Goal: Task Accomplishment & Management: Manage account settings

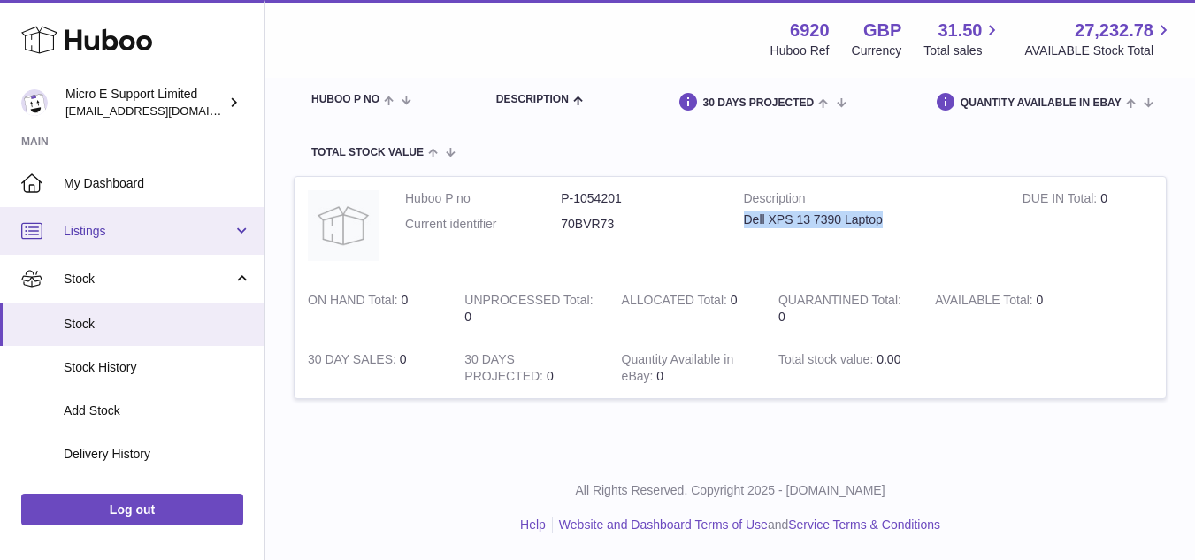
scroll to position [190, 0]
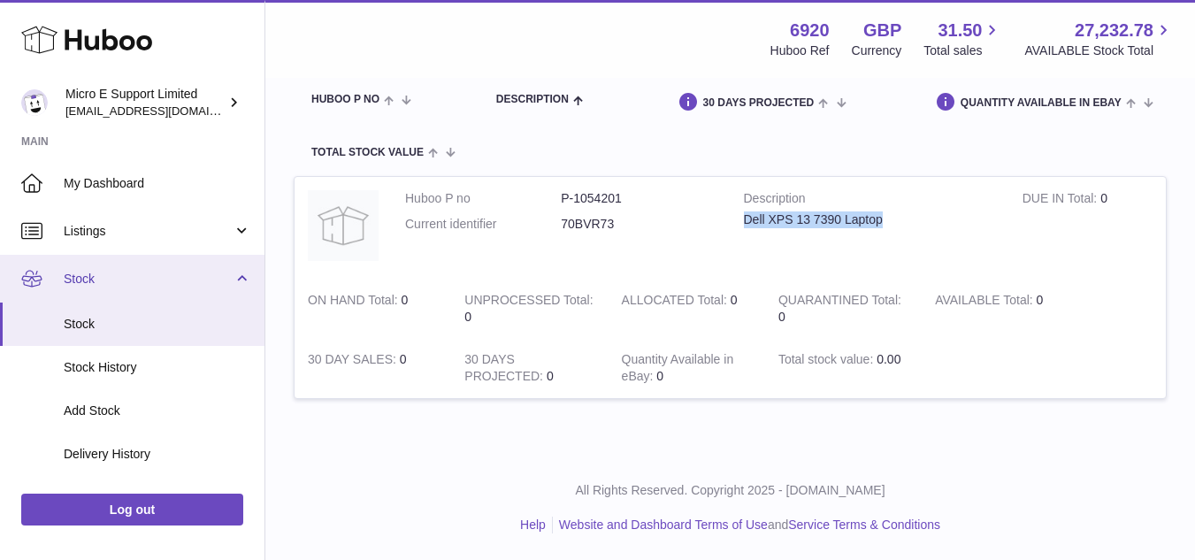
click at [202, 284] on span "Stock" at bounding box center [148, 279] width 169 height 17
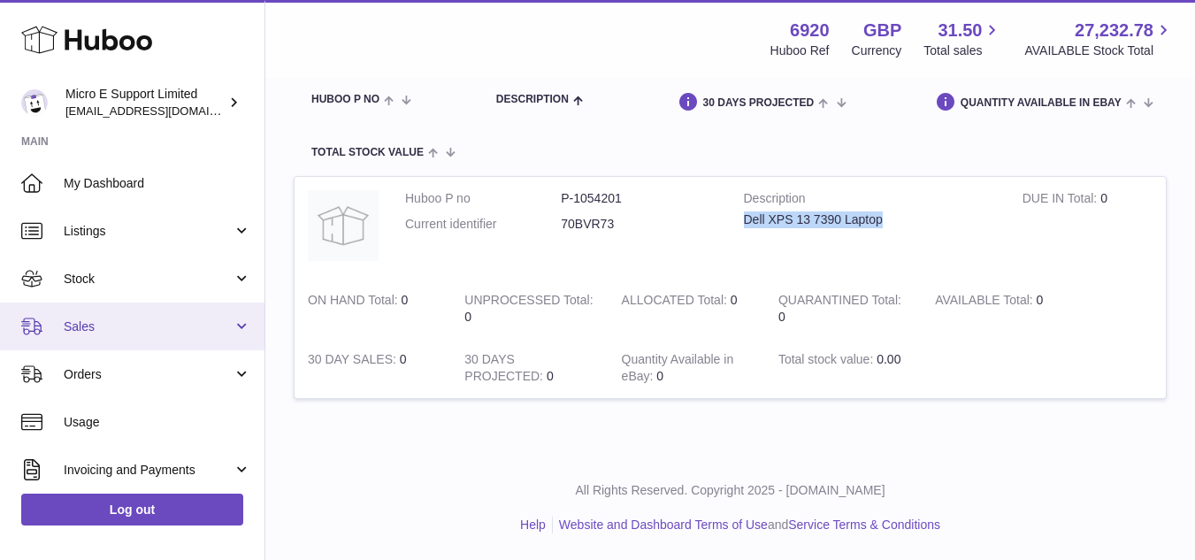
click at [165, 336] on link "Sales" at bounding box center [132, 326] width 264 height 48
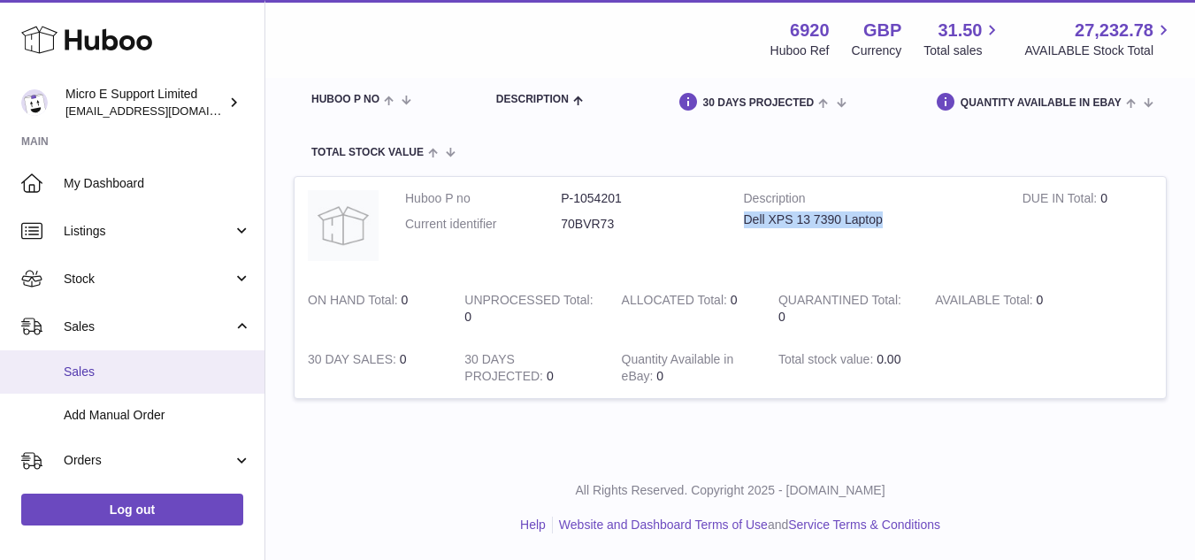
click at [110, 378] on span "Sales" at bounding box center [157, 371] width 187 height 17
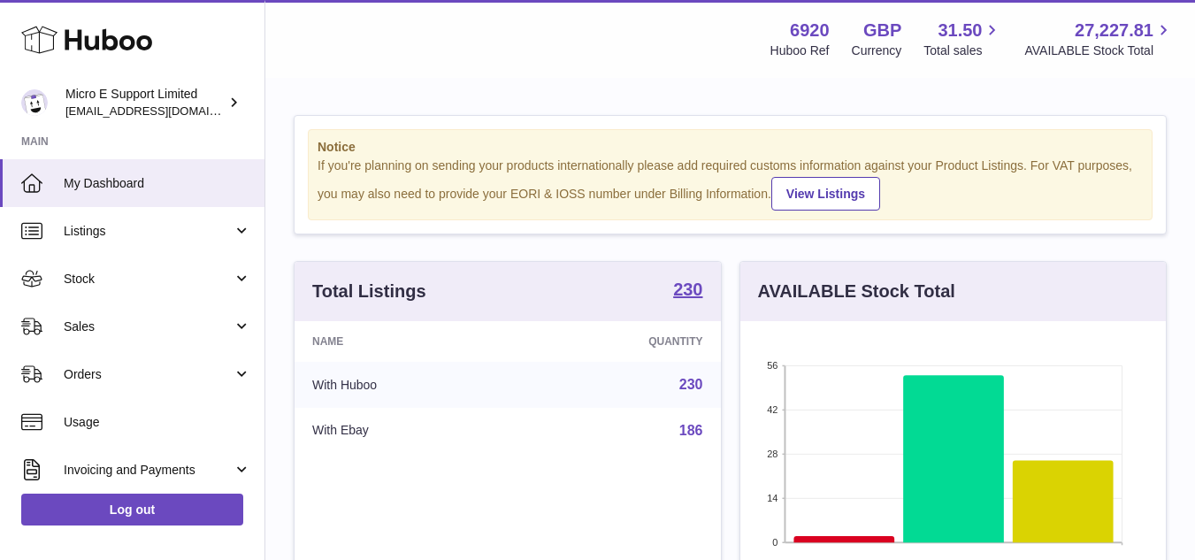
scroll to position [276, 425]
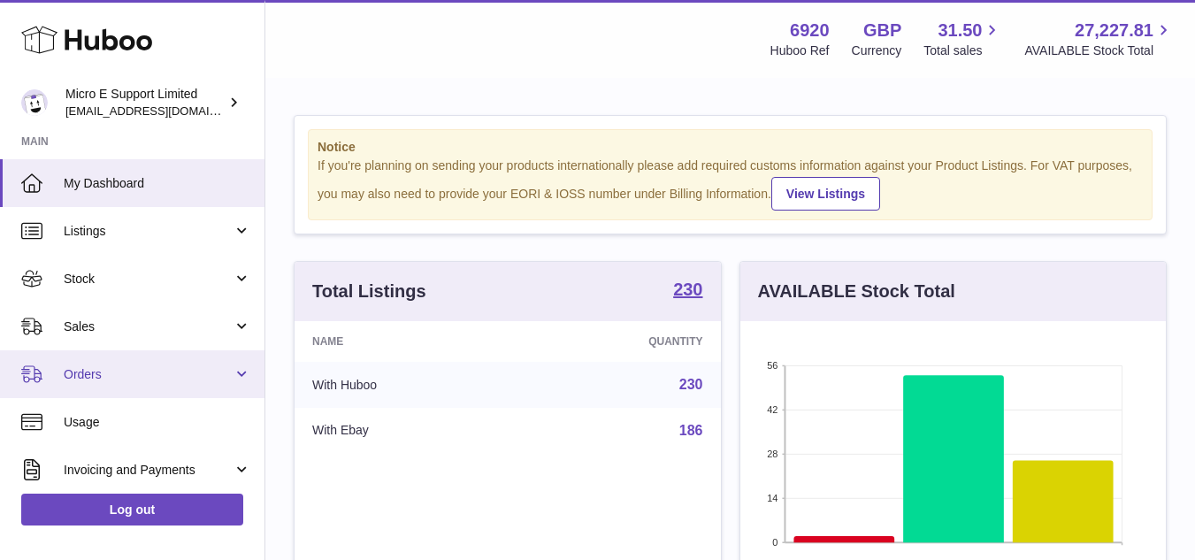
click at [106, 389] on link "Orders" at bounding box center [132, 374] width 264 height 48
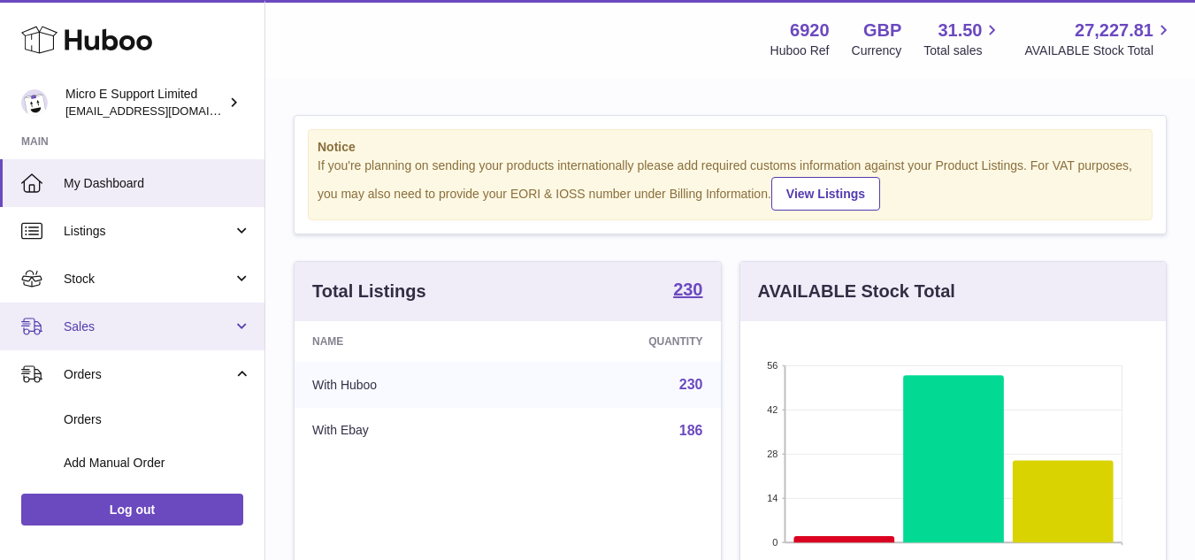
click at [137, 327] on span "Sales" at bounding box center [148, 326] width 169 height 17
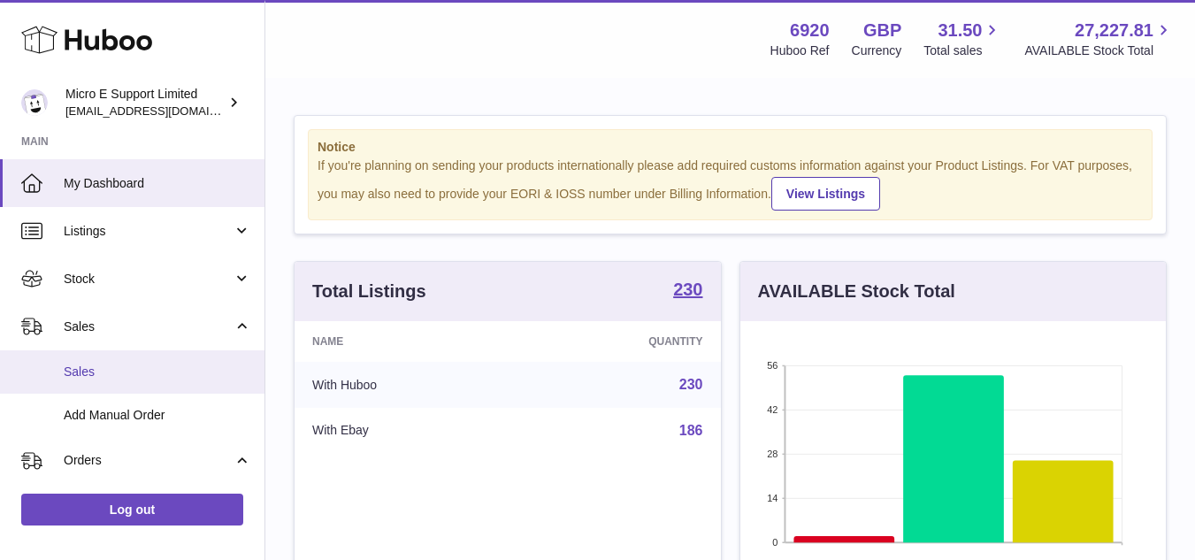
click at [107, 374] on span "Sales" at bounding box center [157, 371] width 187 height 17
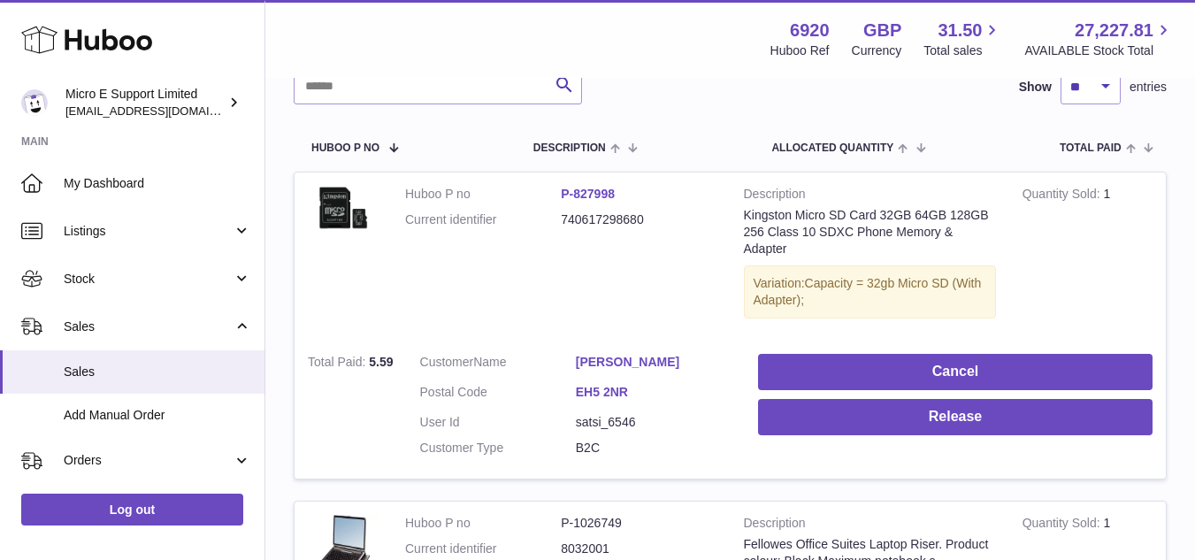
scroll to position [265, 0]
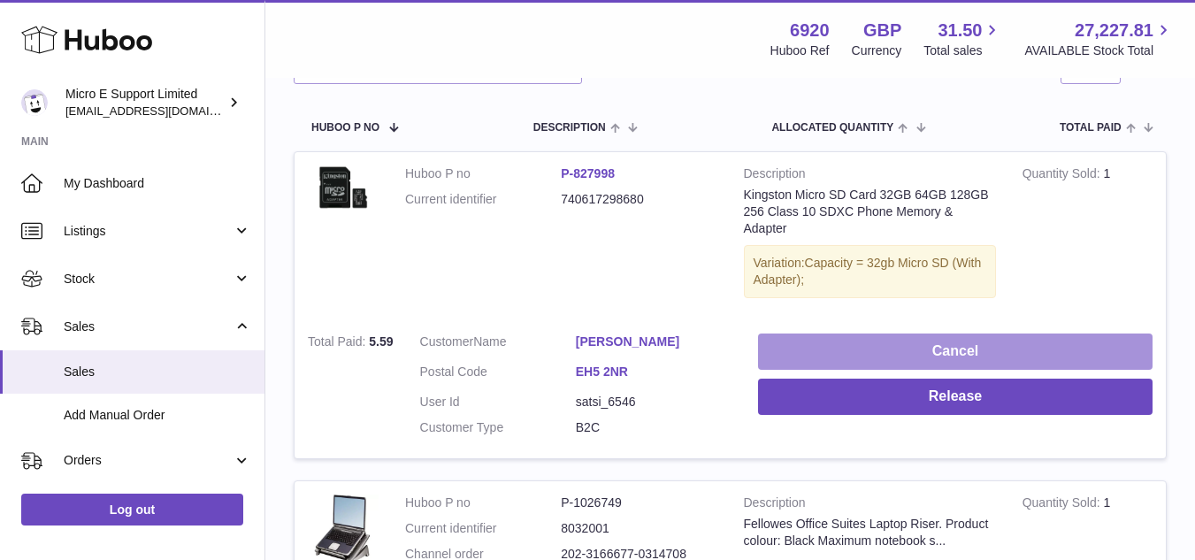
click at [959, 349] on button "Cancel" at bounding box center [955, 351] width 394 height 36
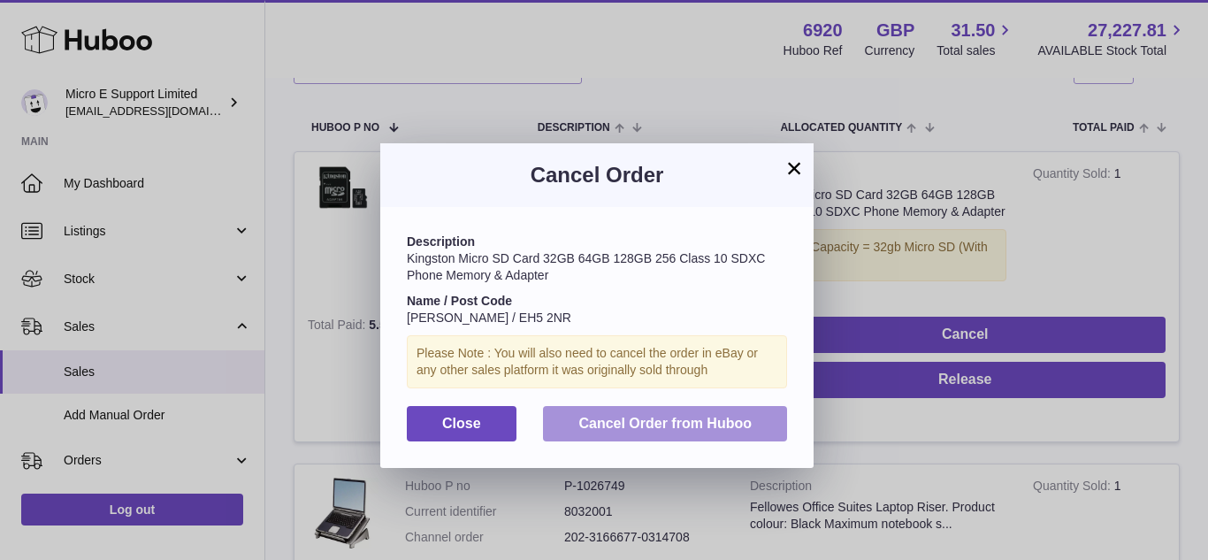
click at [700, 419] on span "Cancel Order from Huboo" at bounding box center [664, 423] width 173 height 15
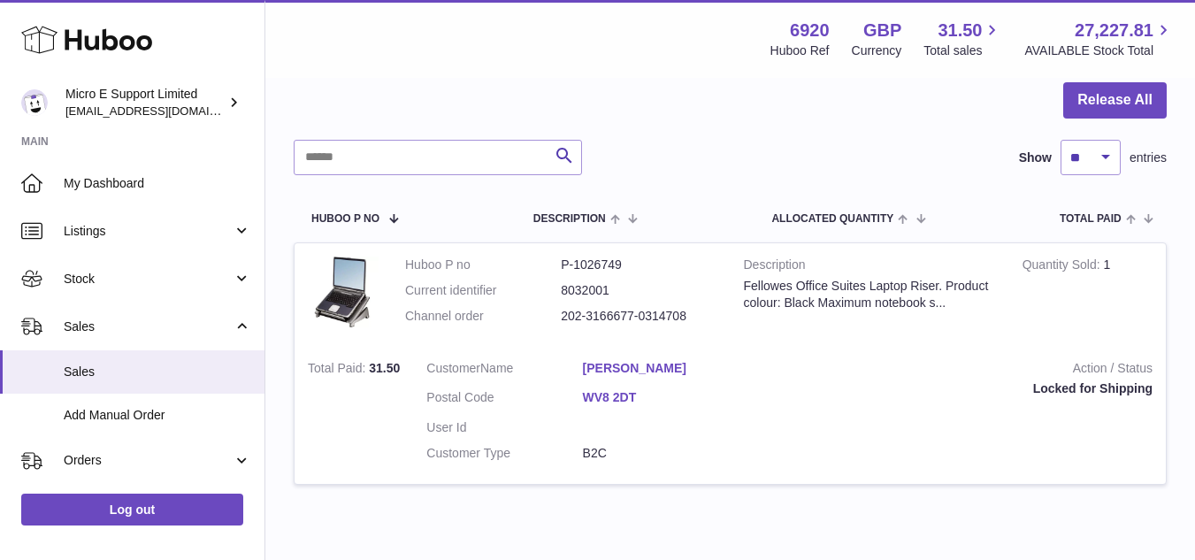
scroll to position [0, 0]
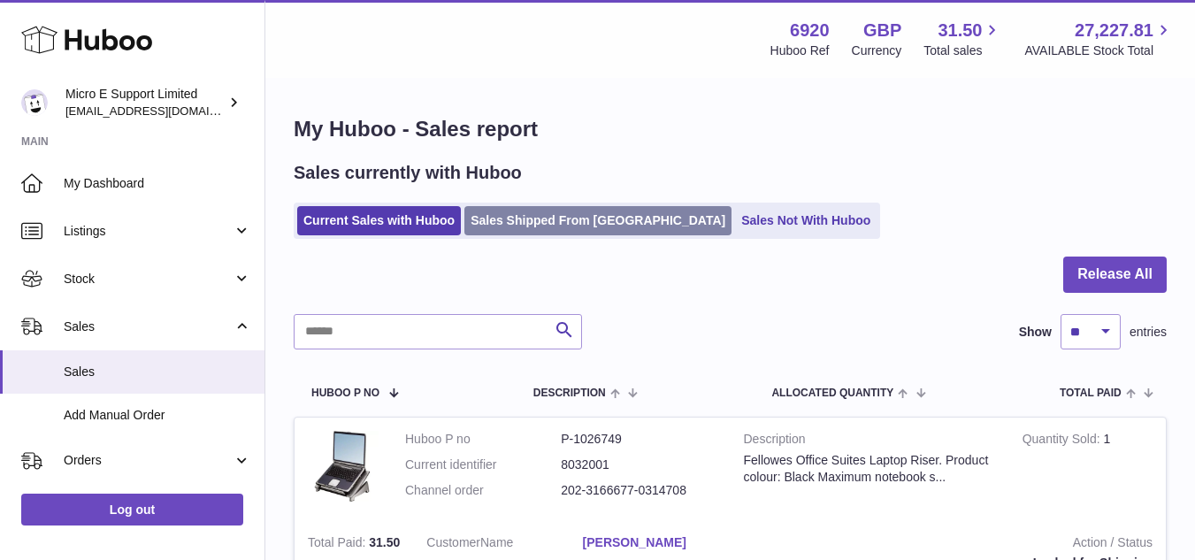
click at [558, 222] on link "Sales Shipped From [GEOGRAPHIC_DATA]" at bounding box center [597, 220] width 267 height 29
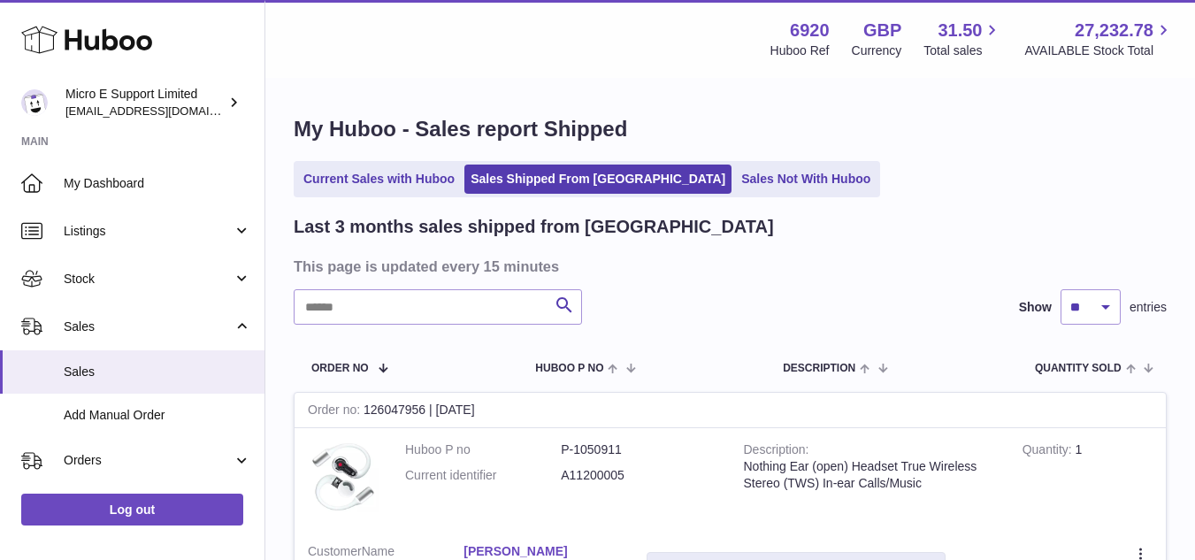
click at [402, 181] on link "Current Sales with Huboo" at bounding box center [379, 179] width 164 height 29
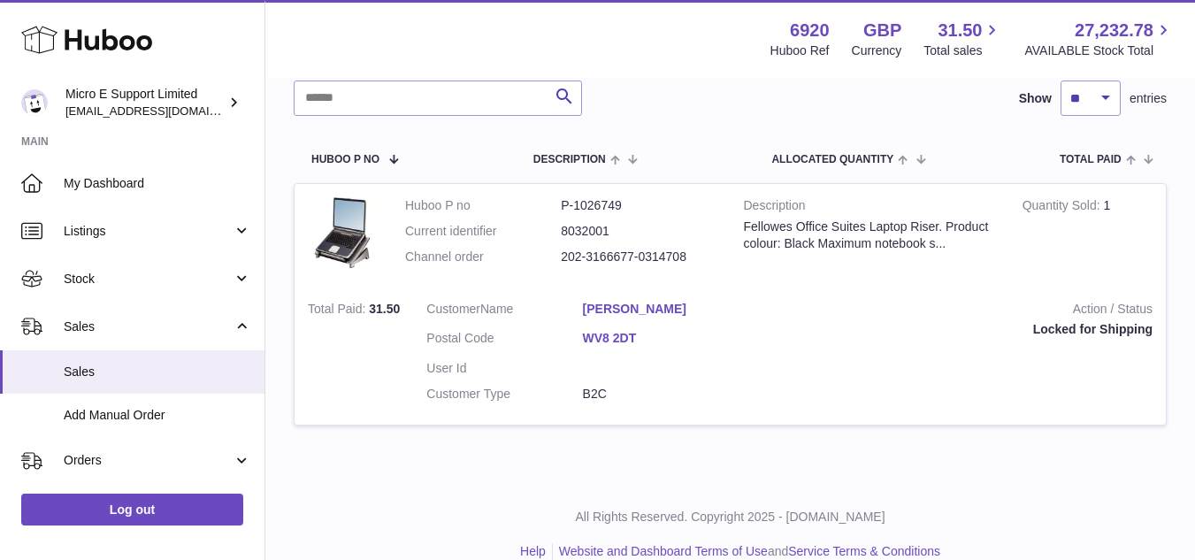
scroll to position [260, 0]
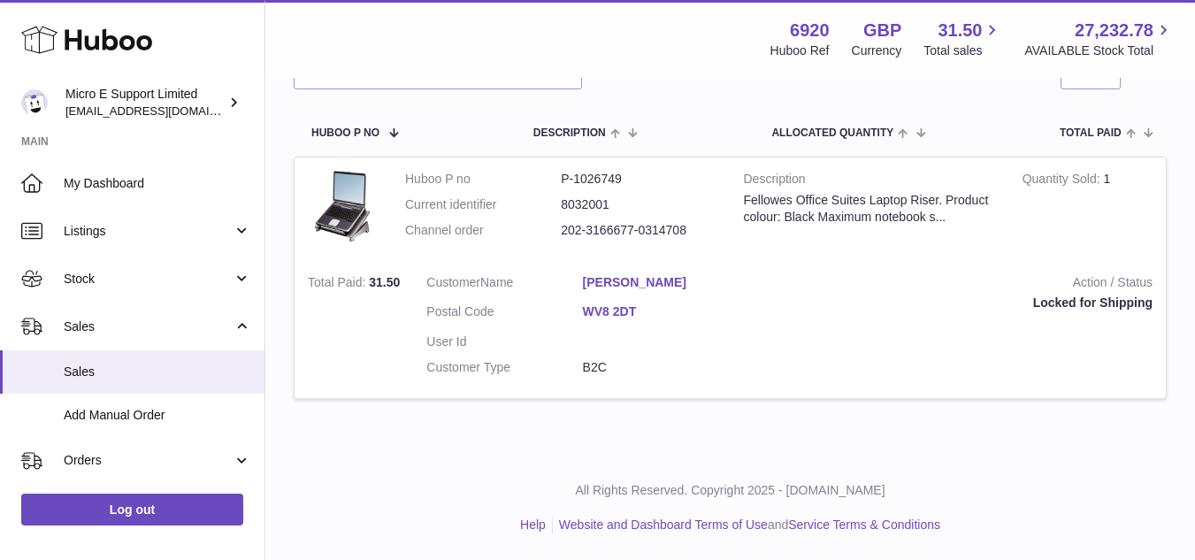
click at [616, 281] on link "[PERSON_NAME]" at bounding box center [661, 282] width 156 height 17
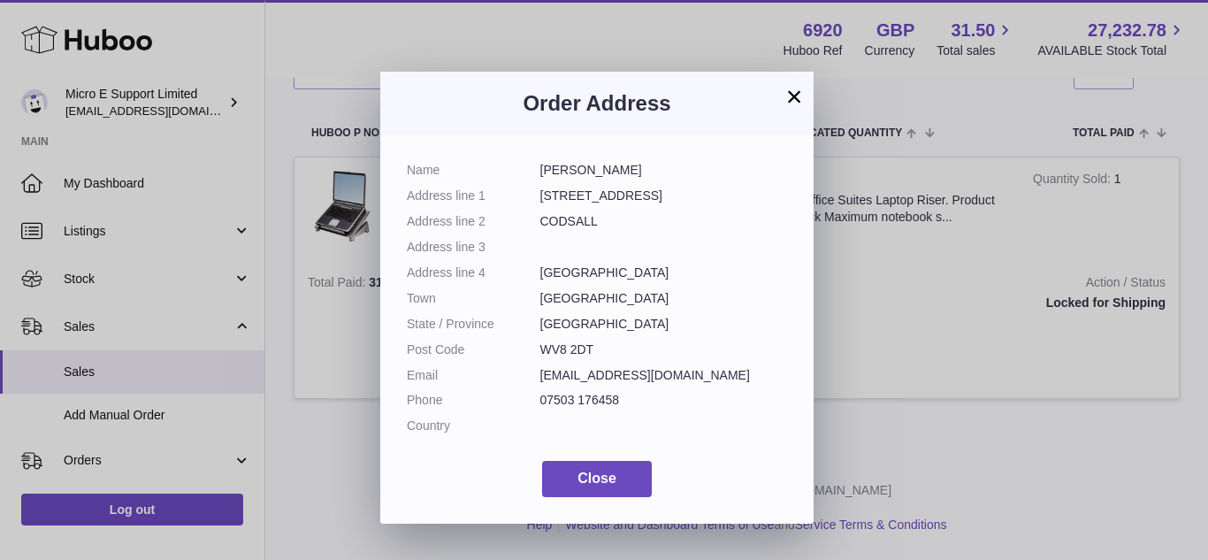
click at [793, 96] on button "×" at bounding box center [794, 96] width 21 height 21
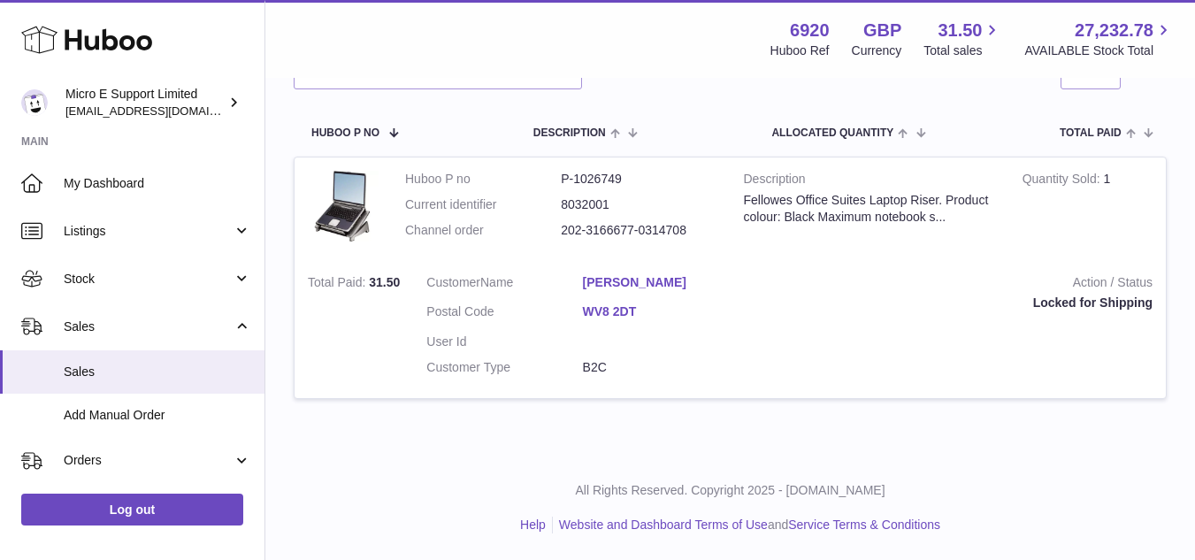
click at [895, 320] on td "Action / Status Locked for Shipping" at bounding box center [959, 330] width 414 height 138
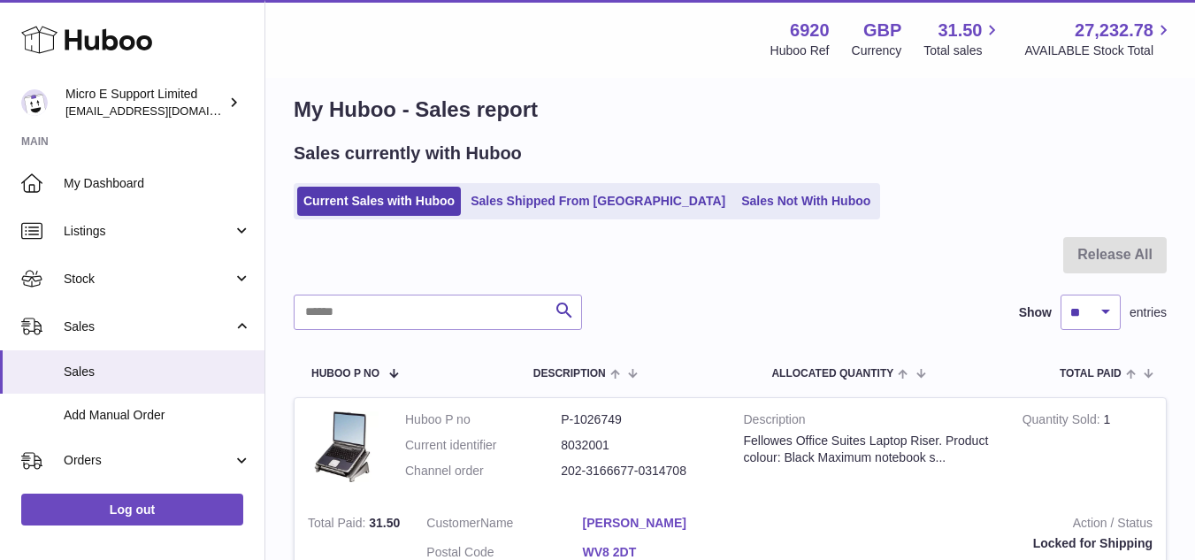
scroll to position [0, 0]
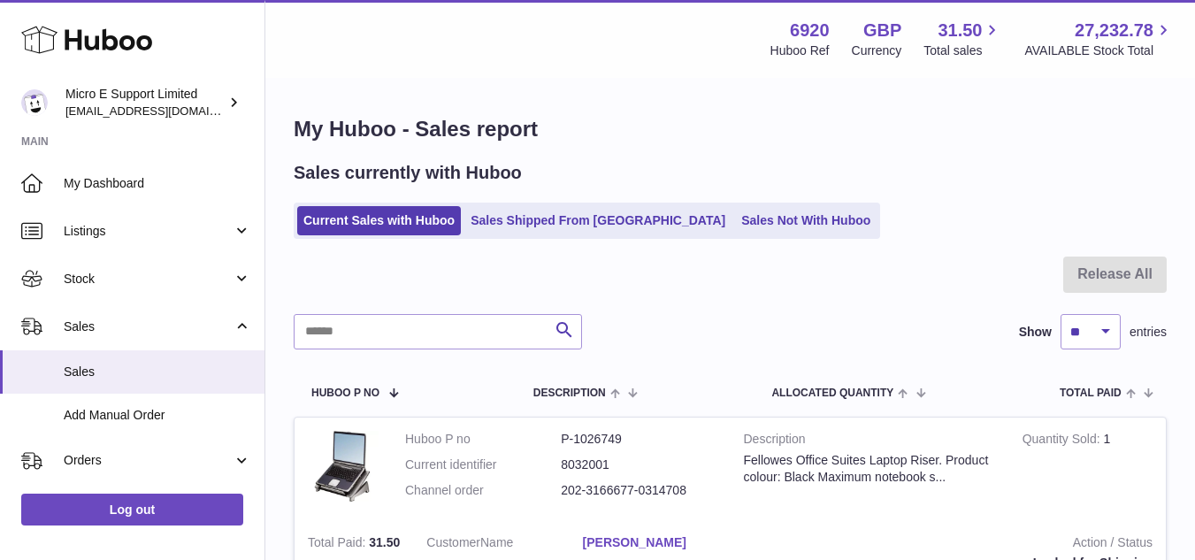
click at [665, 105] on div "My Huboo - Sales report Sales currently with Huboo Current Sales with Huboo Sal…" at bounding box center [730, 398] width 930 height 636
